Goal: Check status: Check status

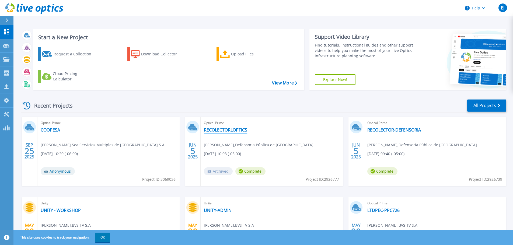
drag, startPoint x: 222, startPoint y: 127, endPoint x: 245, endPoint y: 114, distance: 26.5
click at [222, 127] on link "RECOLECTORLOPTICS" at bounding box center [225, 129] width 43 height 5
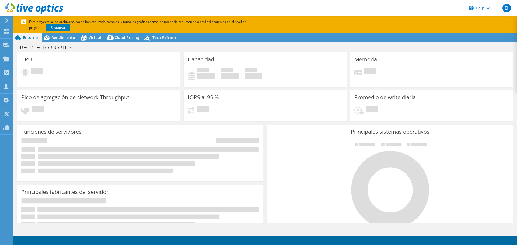
select select "USD"
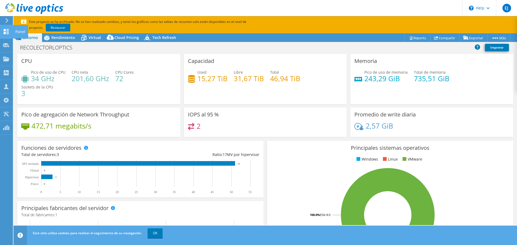
click at [6, 29] on icon at bounding box center [6, 31] width 6 height 5
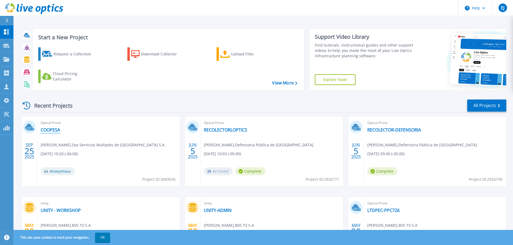
click at [55, 129] on link "COOPESA" at bounding box center [50, 129] width 19 height 5
